Goal: Transaction & Acquisition: Purchase product/service

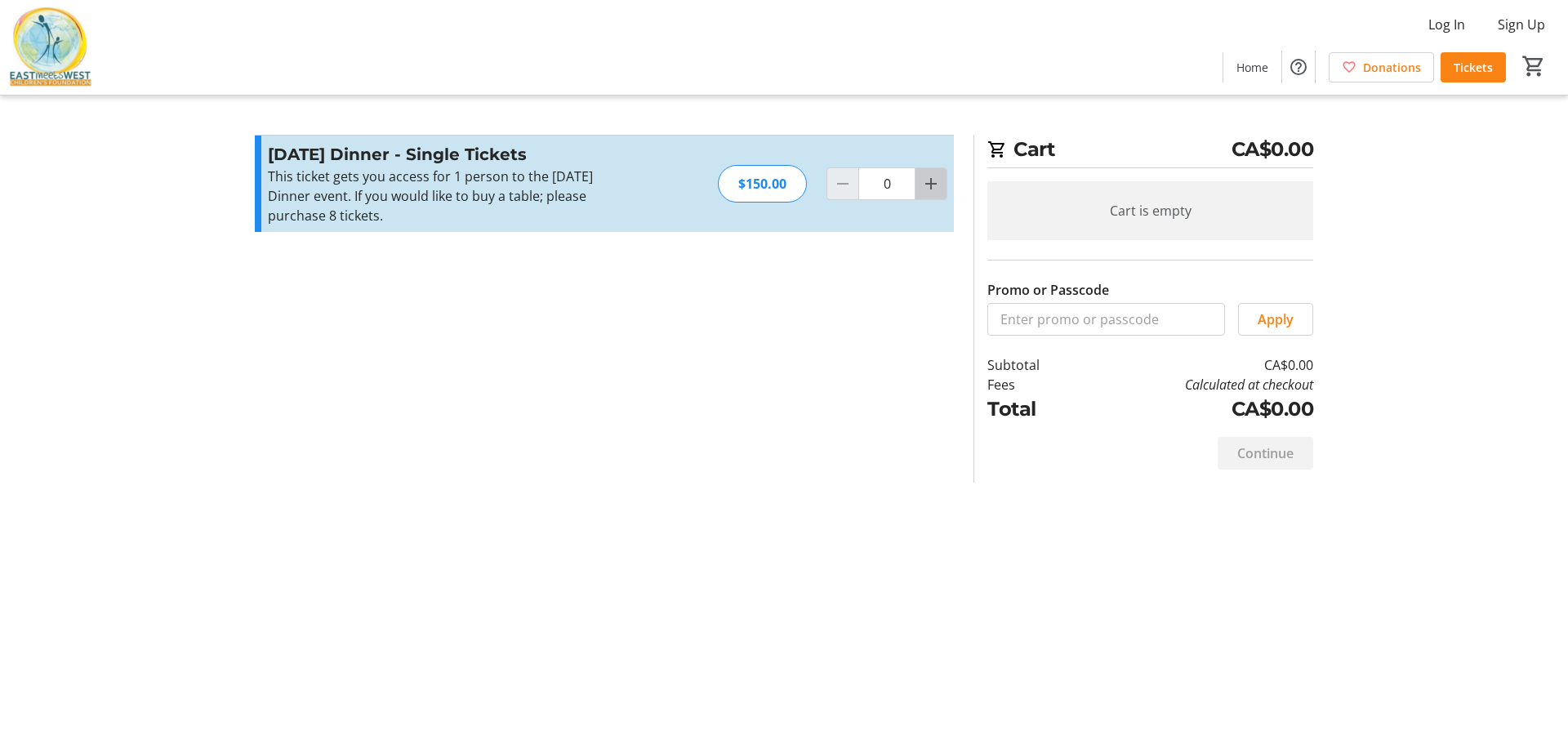
click at [930, 179] on mat-icon "Increment by one" at bounding box center [931, 184] width 20 height 20
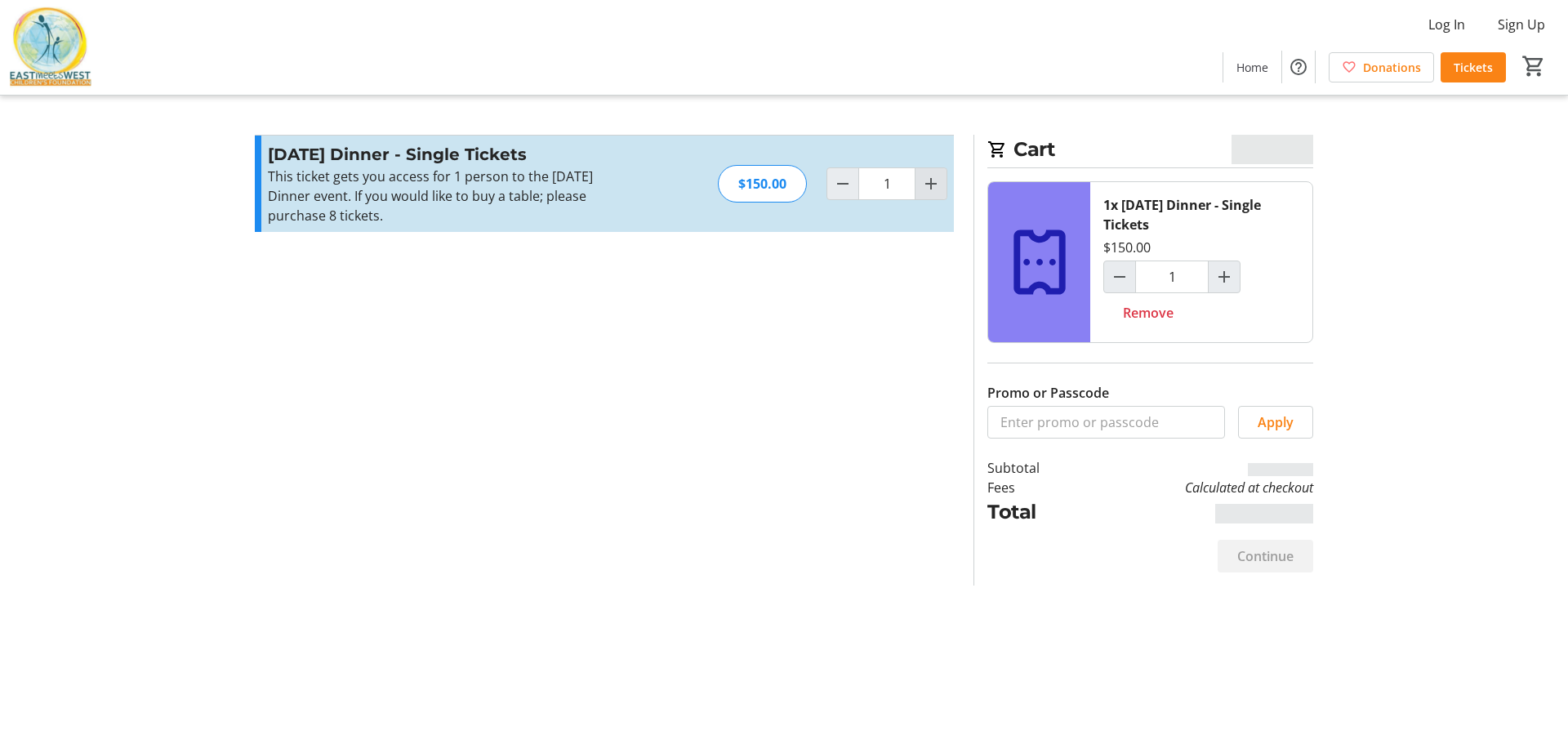
click at [930, 179] on mat-icon "Increment by one" at bounding box center [931, 184] width 20 height 20
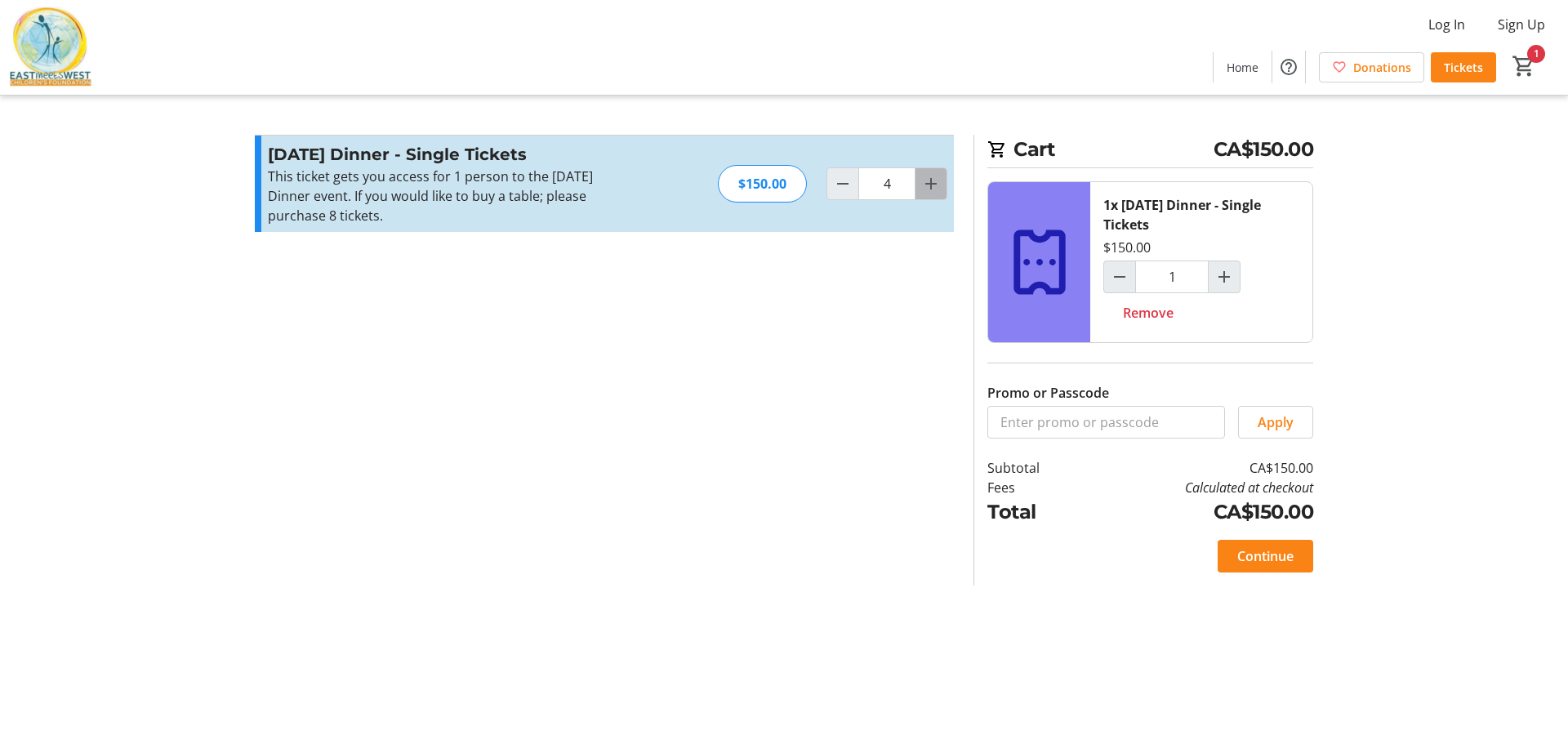
click at [930, 179] on mat-icon "Increment by one" at bounding box center [931, 184] width 20 height 20
type input "6"
click at [930, 179] on mat-icon "Increment by one" at bounding box center [931, 184] width 20 height 20
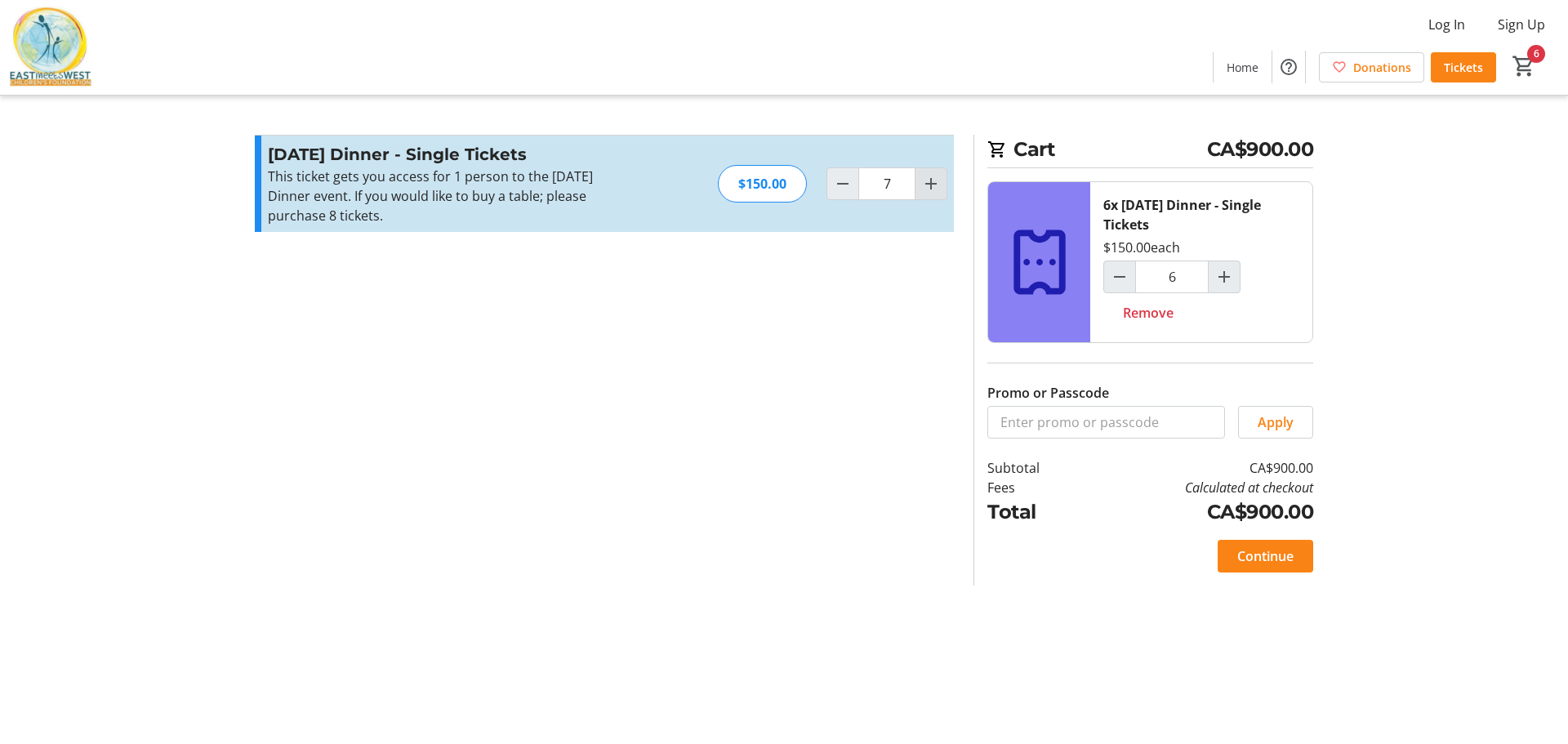
click at [930, 179] on mat-icon "Increment by one" at bounding box center [931, 184] width 20 height 20
type input "8"
